Goal: Navigation & Orientation: Find specific page/section

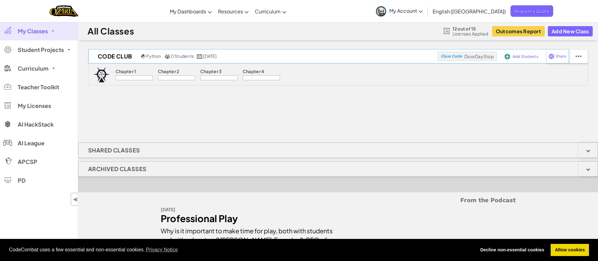
click at [475, 56] on span "DoorDayStop" at bounding box center [479, 57] width 29 height 6
copy span "DoorDayStop"
click at [221, 33] on link "CodeCombat Teacher Dashboard" at bounding box center [213, 35] width 93 height 9
